Goal: Manage account settings

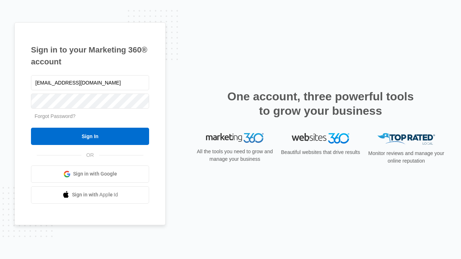
type input "[EMAIL_ADDRESS][DOMAIN_NAME]"
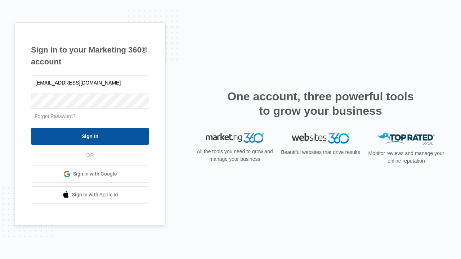
click at [90, 136] on input "Sign In" at bounding box center [90, 136] width 118 height 17
